Goal: Feedback & Contribution: Submit feedback/report problem

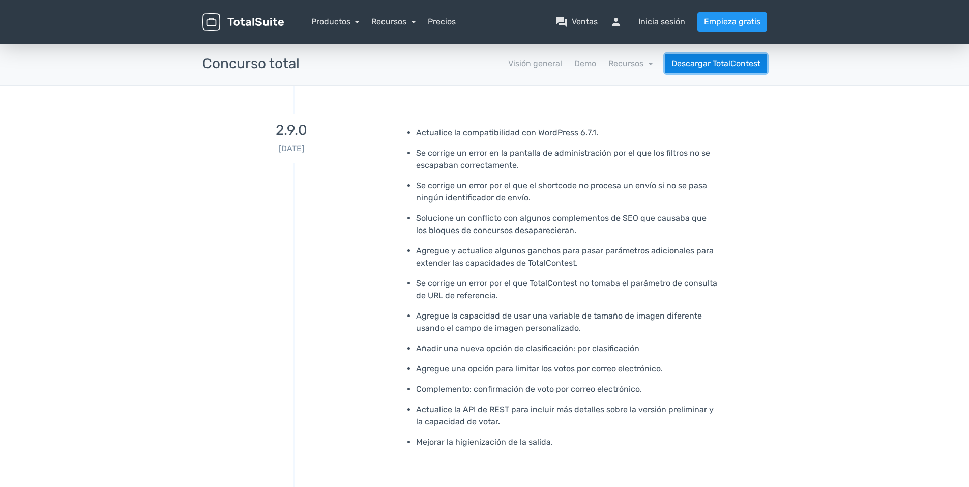
click at [692, 66] on link "Descargar TotalContest" at bounding box center [716, 63] width 102 height 19
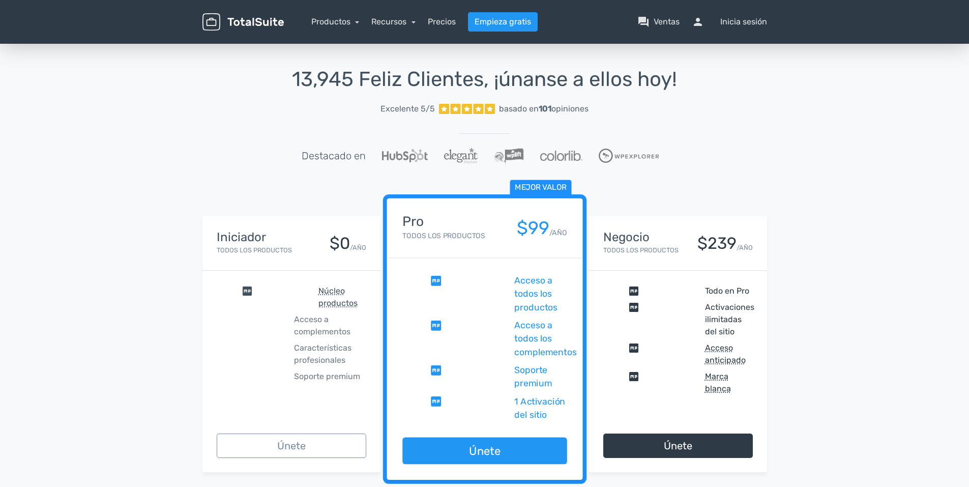
click at [537, 190] on span "Mejor valor" at bounding box center [541, 188] width 62 height 16
click at [530, 190] on span "Mejor valor" at bounding box center [541, 188] width 62 height 16
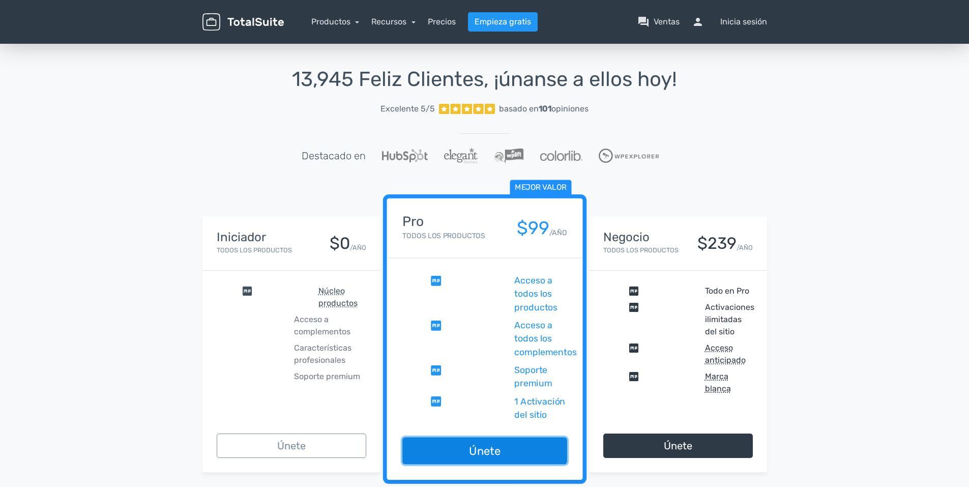
click at [514, 450] on link "Únete" at bounding box center [484, 450] width 164 height 27
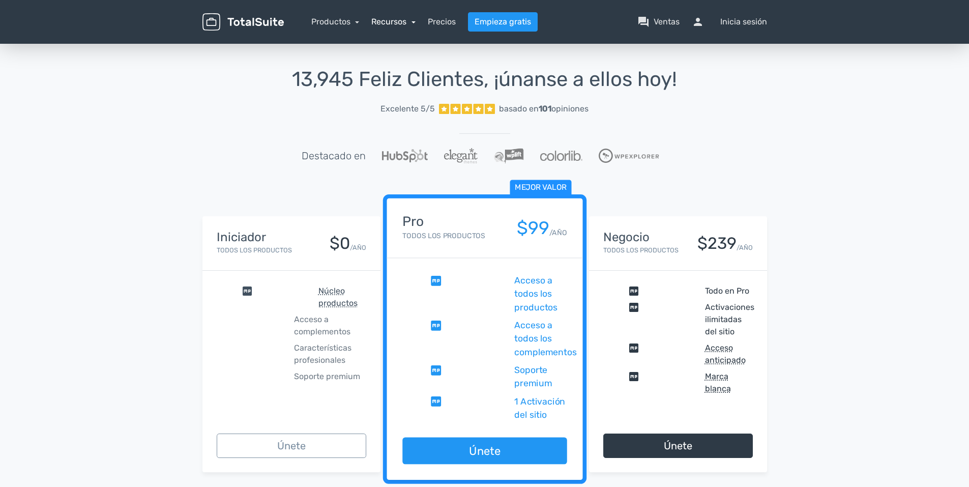
click at [390, 20] on link "Recursos" at bounding box center [393, 22] width 44 height 10
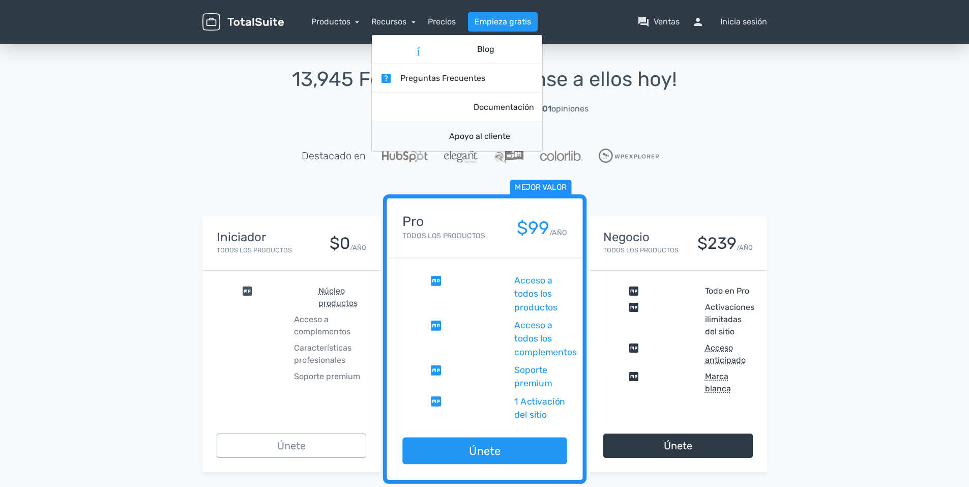
click at [449, 135] on link "apoyo Apoyo al cliente" at bounding box center [457, 136] width 170 height 29
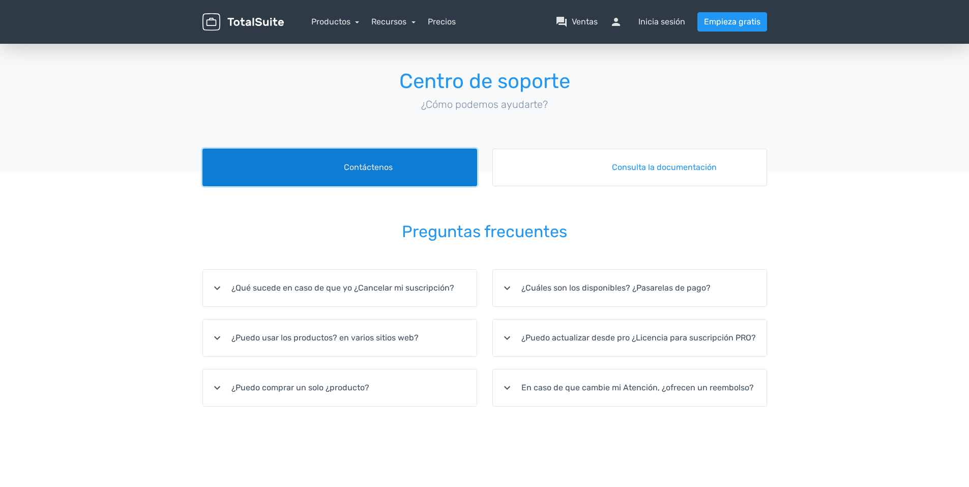
click at [427, 175] on link "foro Contáctenos" at bounding box center [339, 168] width 275 height 38
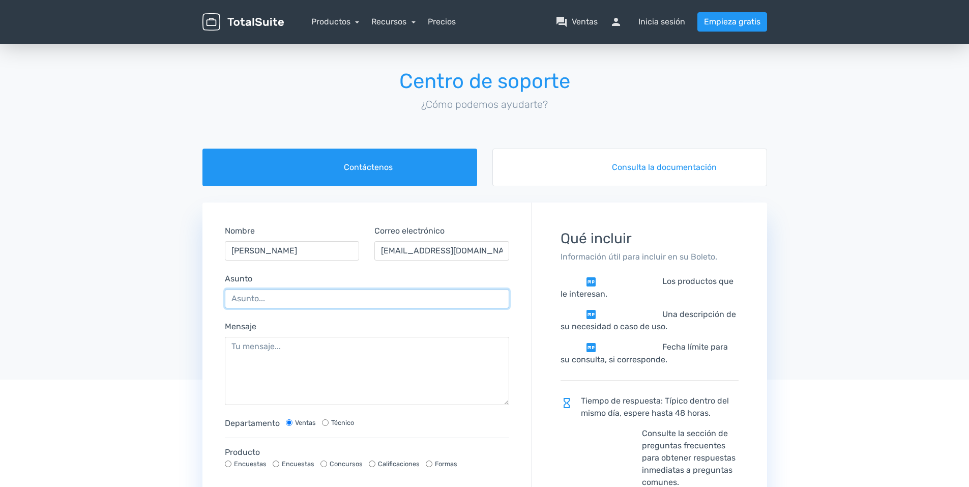
click at [268, 303] on input "Asunto" at bounding box center [367, 298] width 285 height 19
type input "UPGRADE MY MEMBERSHIP"
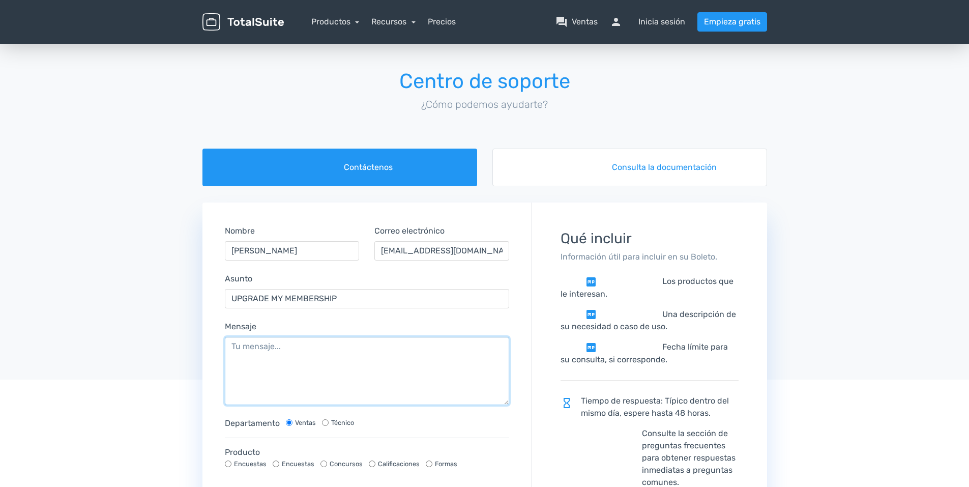
click at [300, 386] on textarea "Mensaje" at bounding box center [367, 371] width 285 height 68
type textarea "QUIERO MEJORAR MI PLAN ,COMPRE AYER EL PLAN DE 59 Y QUIERO MEJORARLO POR EL DE …"
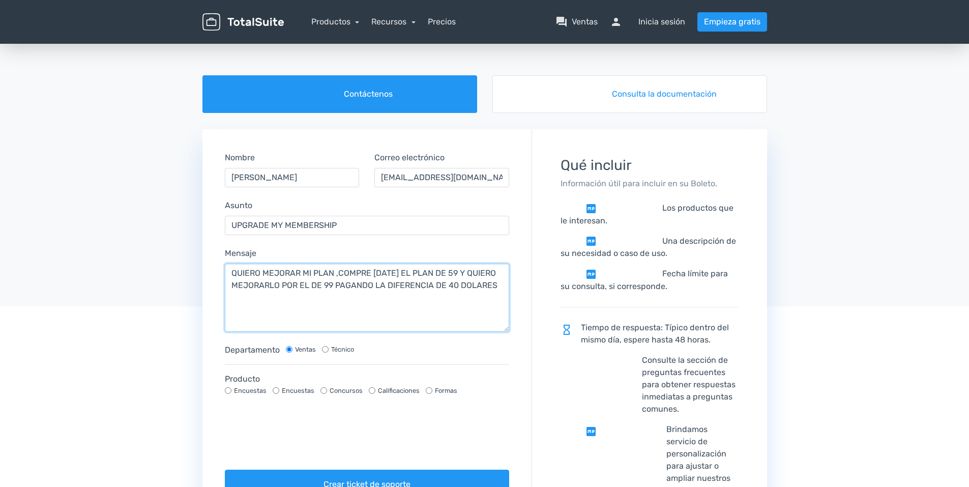
scroll to position [102, 0]
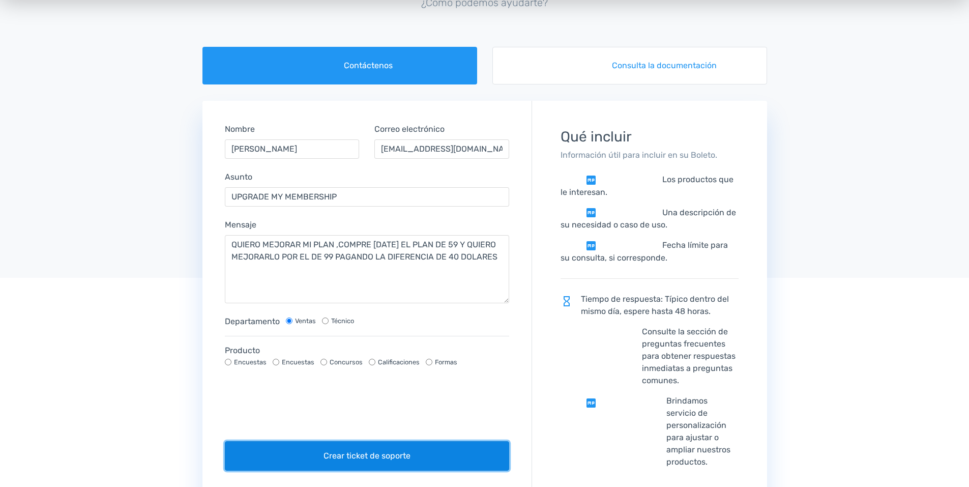
click at [345, 457] on button "Crear ticket de soporte" at bounding box center [367, 455] width 285 height 29
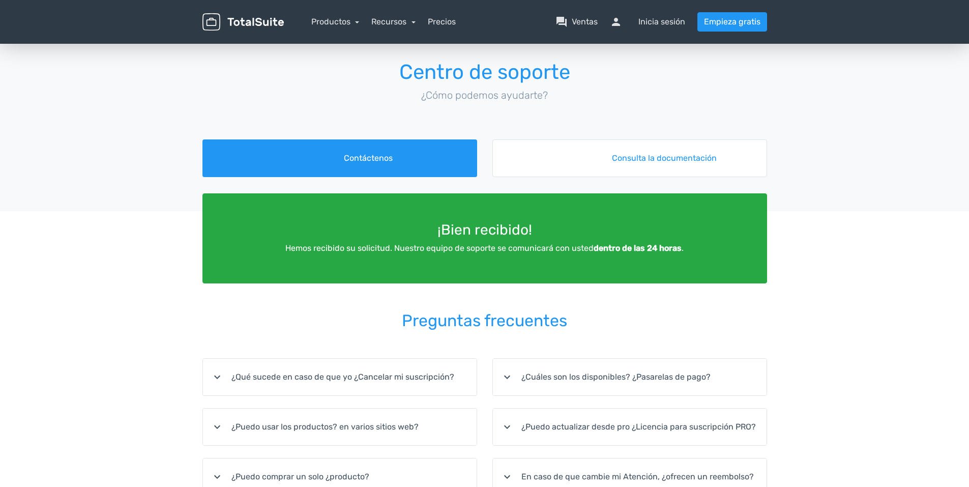
scroll to position [0, 0]
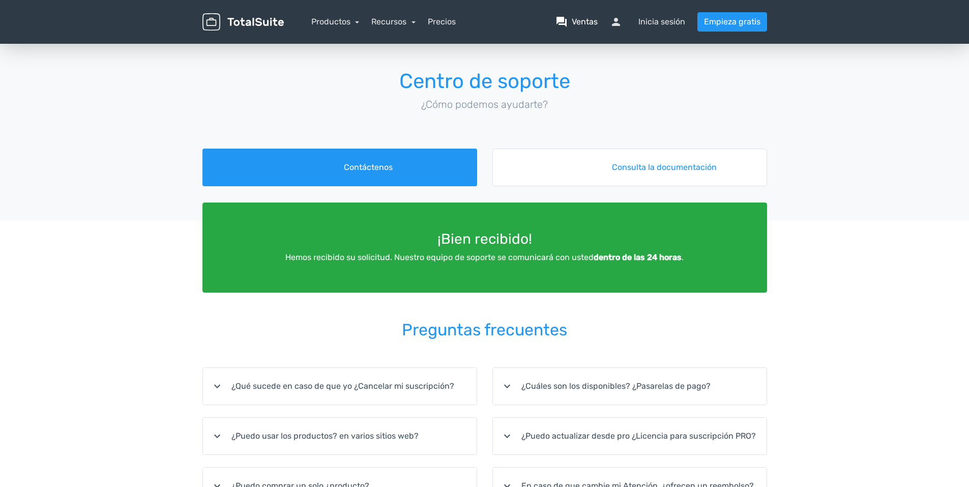
click at [570, 16] on link "question_answer Ventas" at bounding box center [576, 22] width 42 height 12
